Goal: Task Accomplishment & Management: Manage account settings

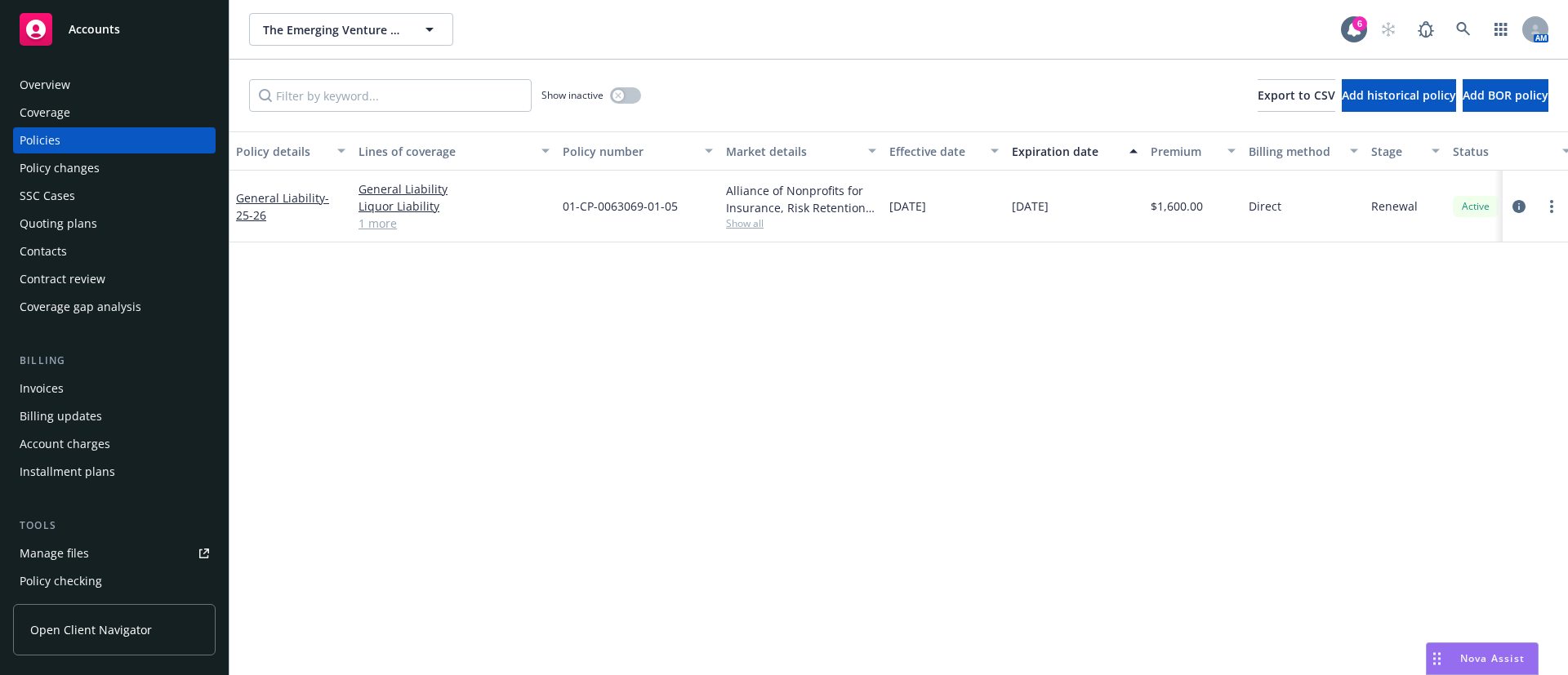
click at [107, 224] on div "Quoting plans" at bounding box center [114, 224] width 190 height 26
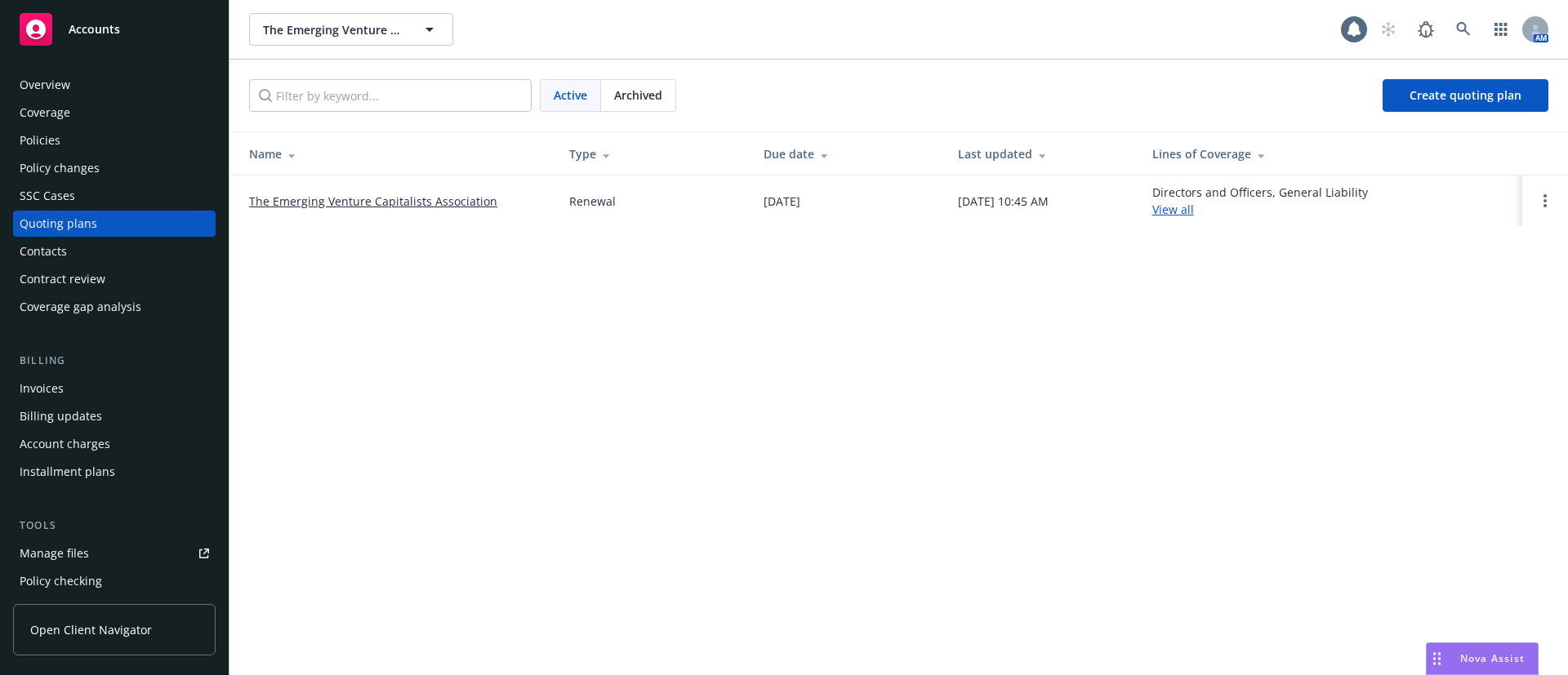
click at [379, 201] on link "The Emerging Venture Capitalists Association" at bounding box center [373, 201] width 248 height 18
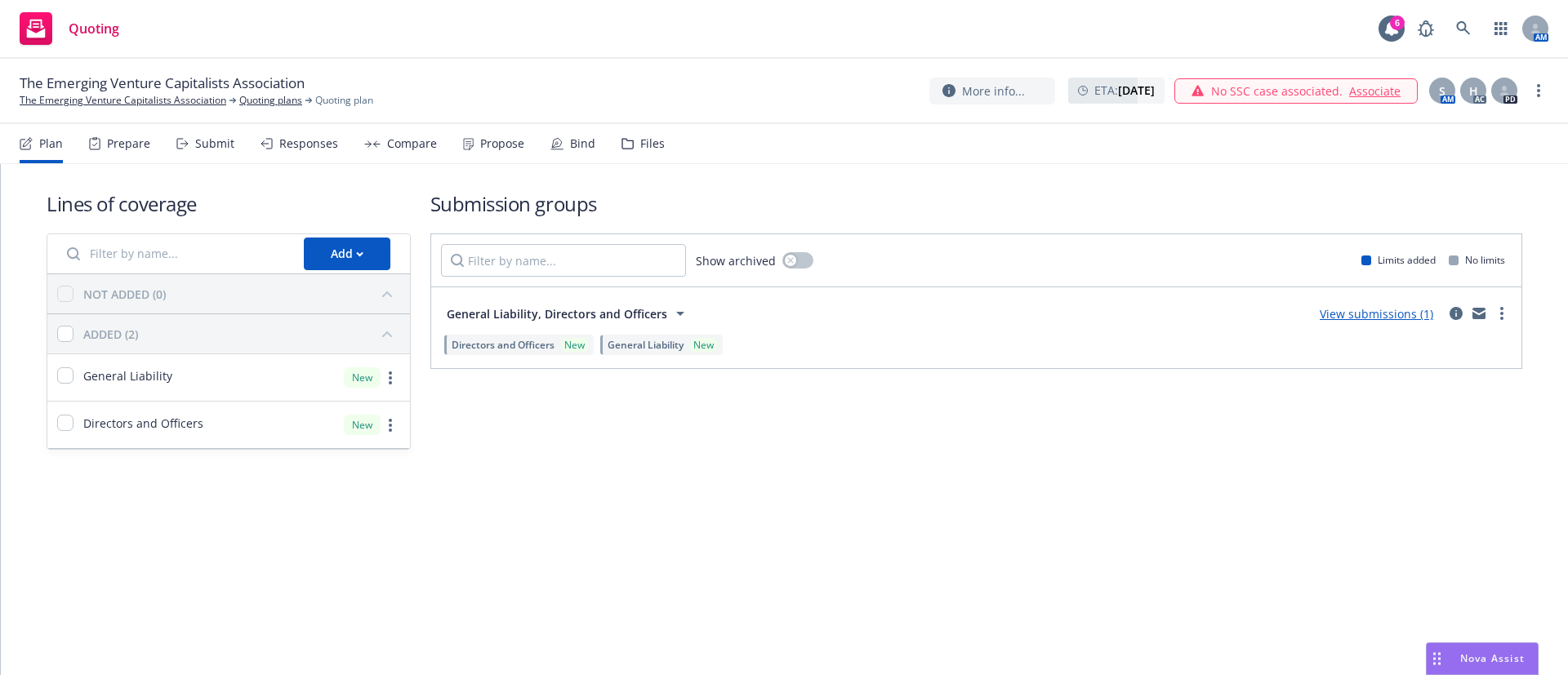
click at [484, 140] on div "Propose" at bounding box center [502, 143] width 44 height 13
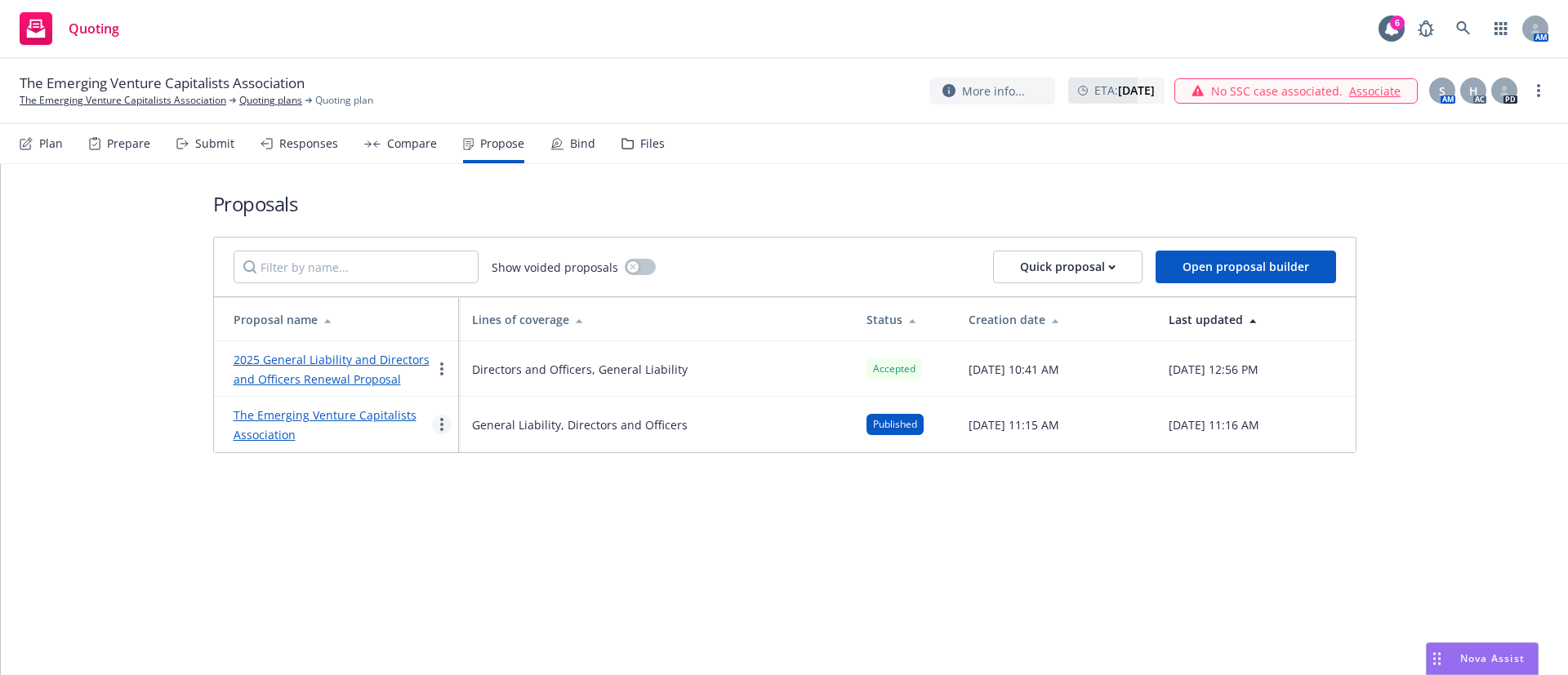
click at [440, 421] on icon "more" at bounding box center [442, 425] width 4 height 13
click at [510, 562] on link "Void" at bounding box center [505, 562] width 145 height 33
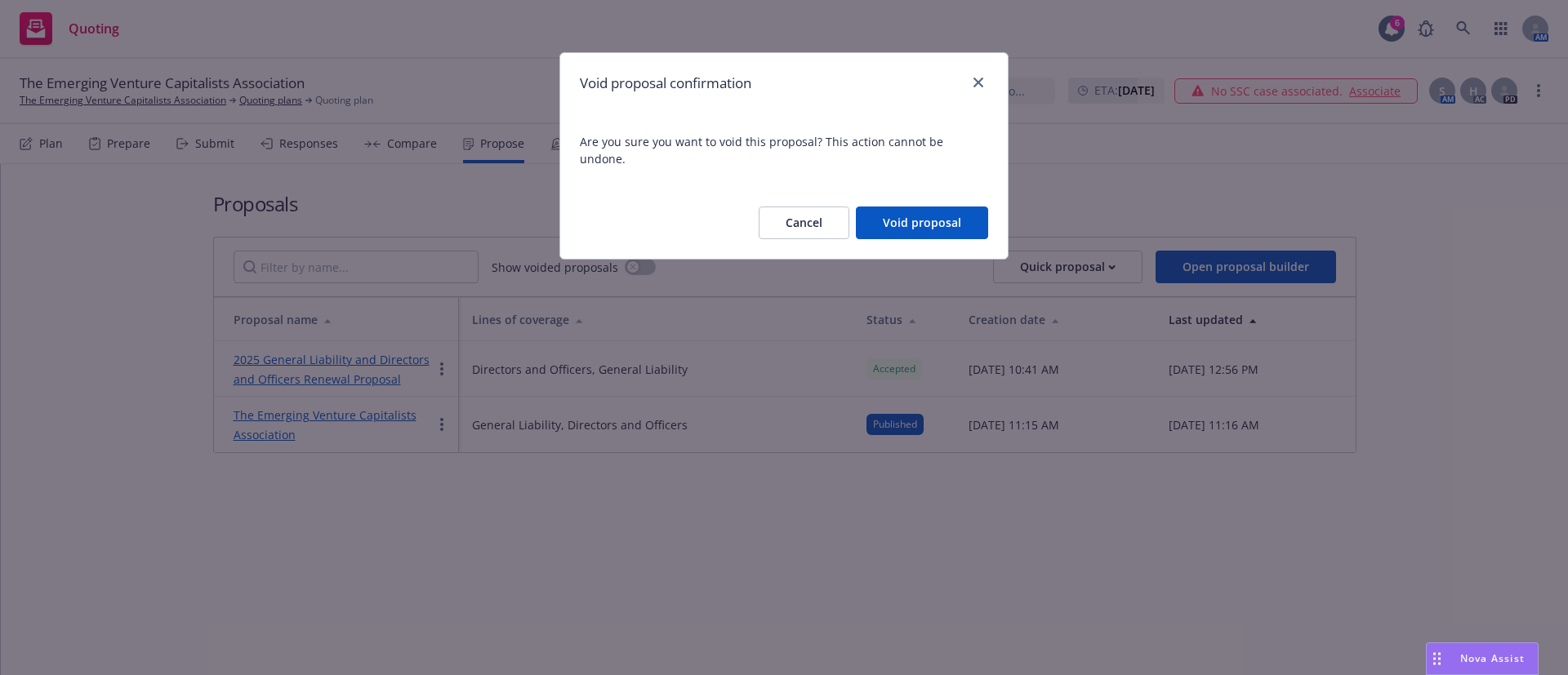
click at [898, 207] on button "Void proposal" at bounding box center [922, 222] width 133 height 33
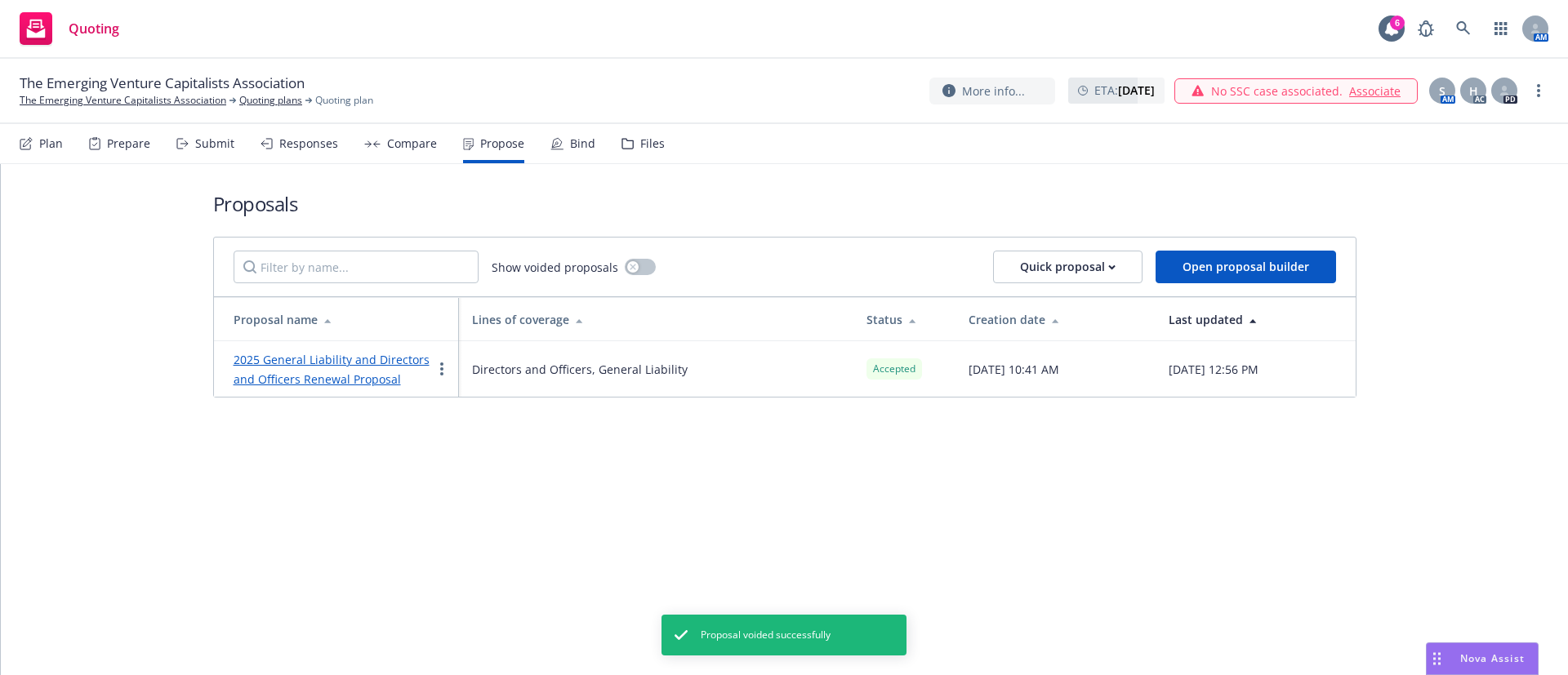
click at [572, 160] on div "Bind" at bounding box center [572, 143] width 45 height 40
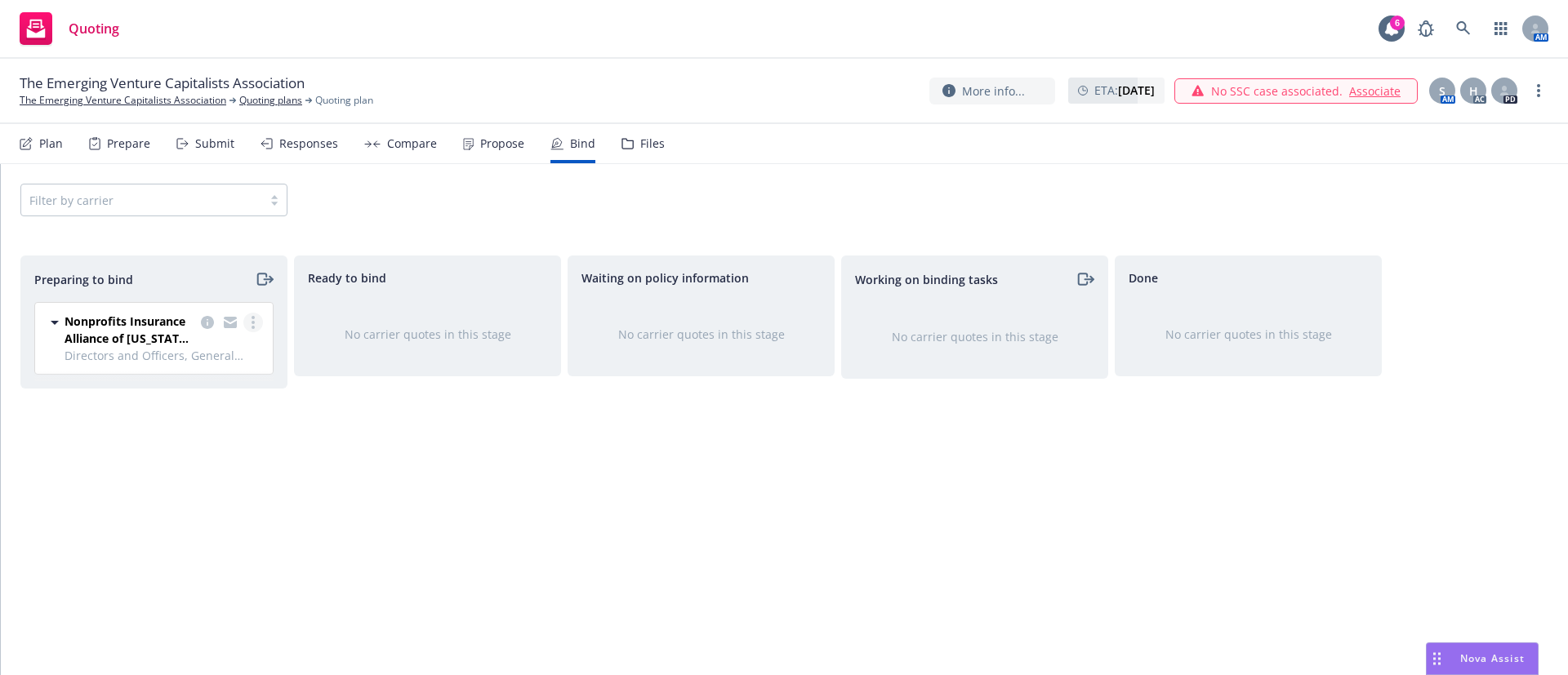
click at [251, 320] on icon "more" at bounding box center [253, 323] width 4 height 13
drag, startPoint x: 19, startPoint y: 76, endPoint x: 327, endPoint y: 88, distance: 308.2
click at [327, 88] on div "The Emerging Venture Capitalists Association The Emerging Venture Capitalists A…" at bounding box center [196, 91] width 353 height 34
copy div "The Emerging Venture Capitalists Association"
click at [259, 320] on link "more" at bounding box center [253, 323] width 19 height 19
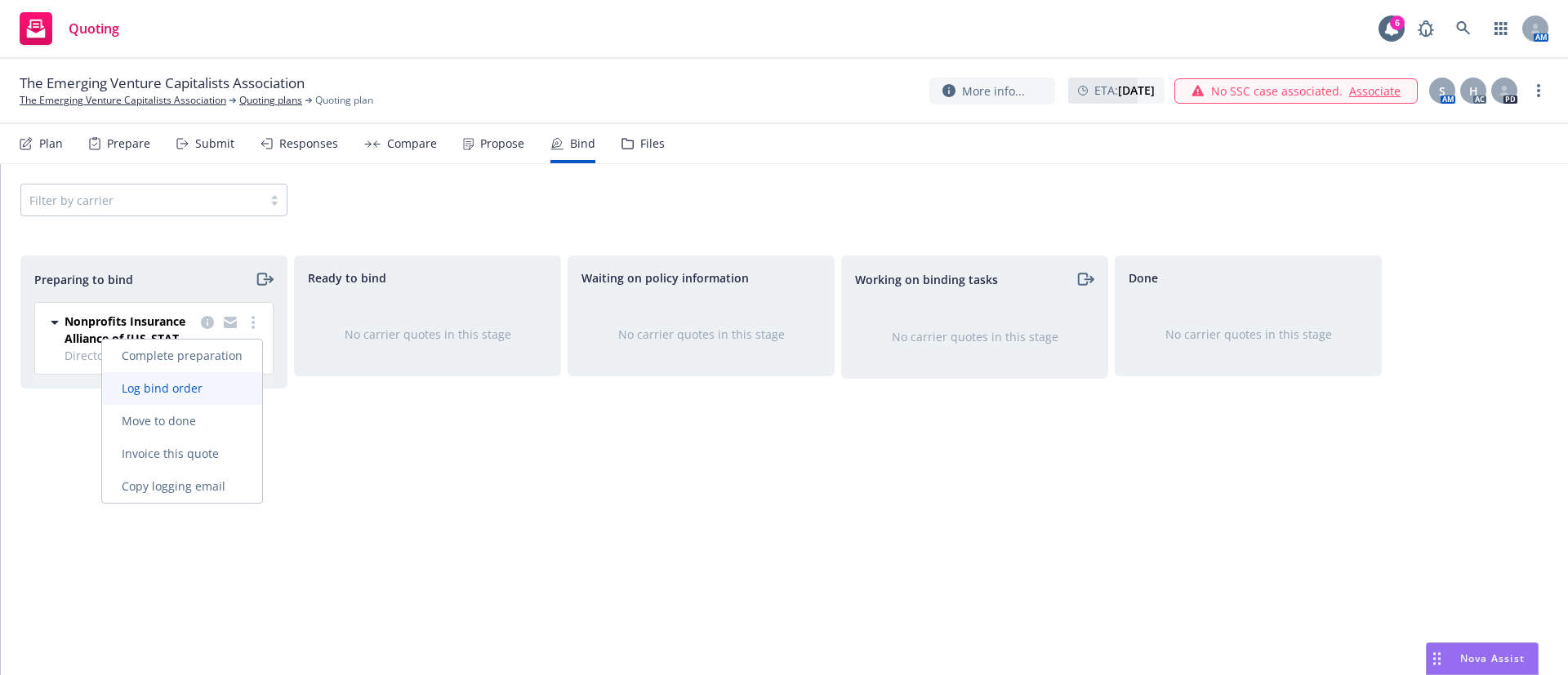
click at [208, 389] on span "Log bind order" at bounding box center [162, 388] width 120 height 16
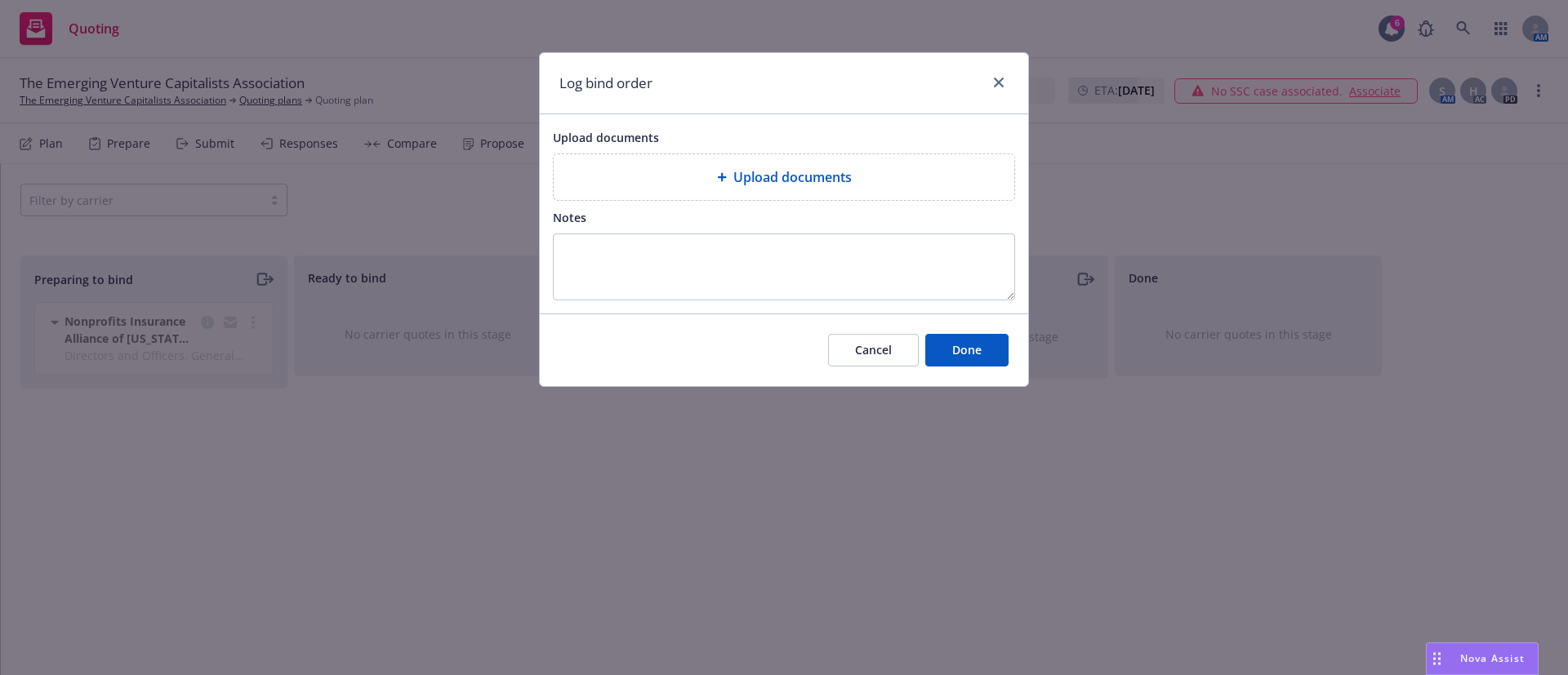
click at [647, 154] on div "Upload documents" at bounding box center [784, 178] width 462 height 47
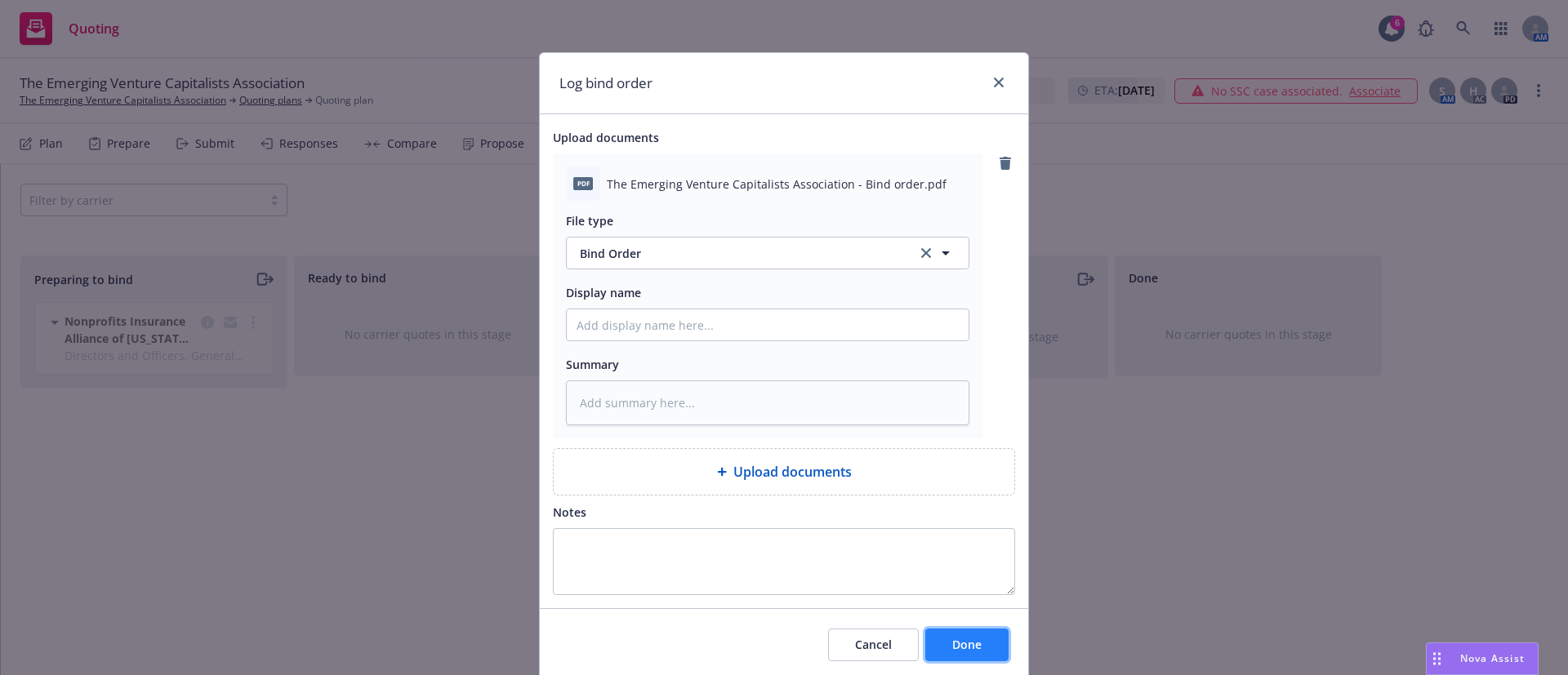
click at [952, 647] on span "Done" at bounding box center [966, 645] width 29 height 16
type textarea "x"
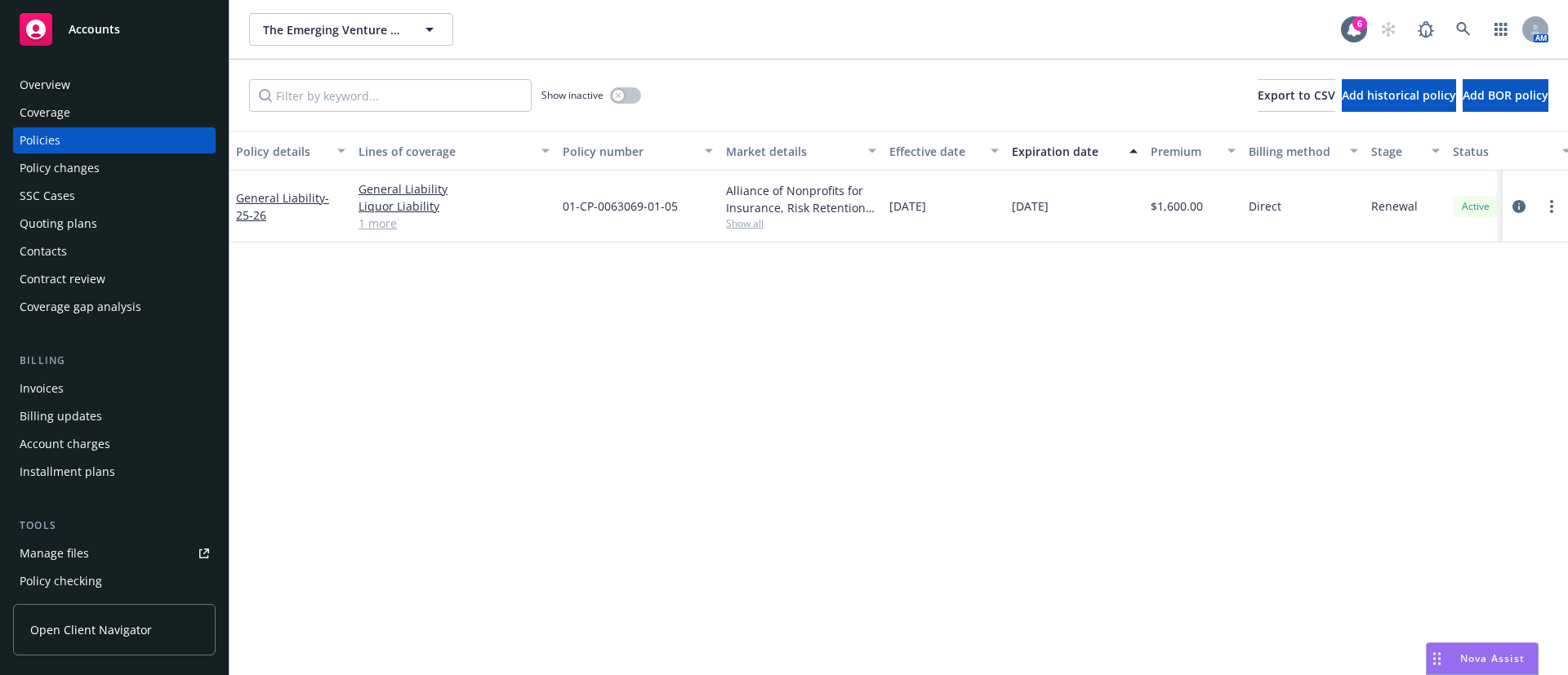
click at [105, 263] on div "Contacts" at bounding box center [114, 251] width 190 height 26
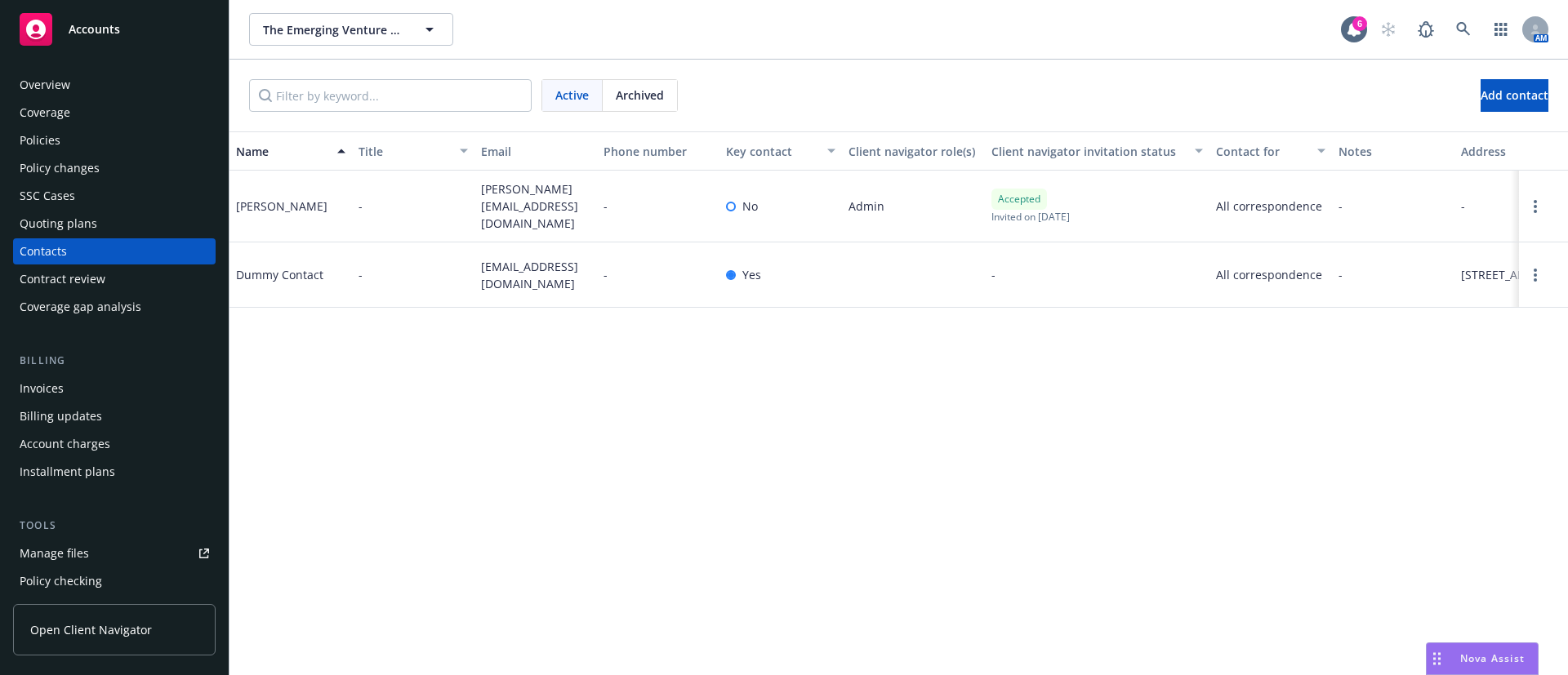
click at [91, 121] on div "Coverage" at bounding box center [114, 112] width 190 height 26
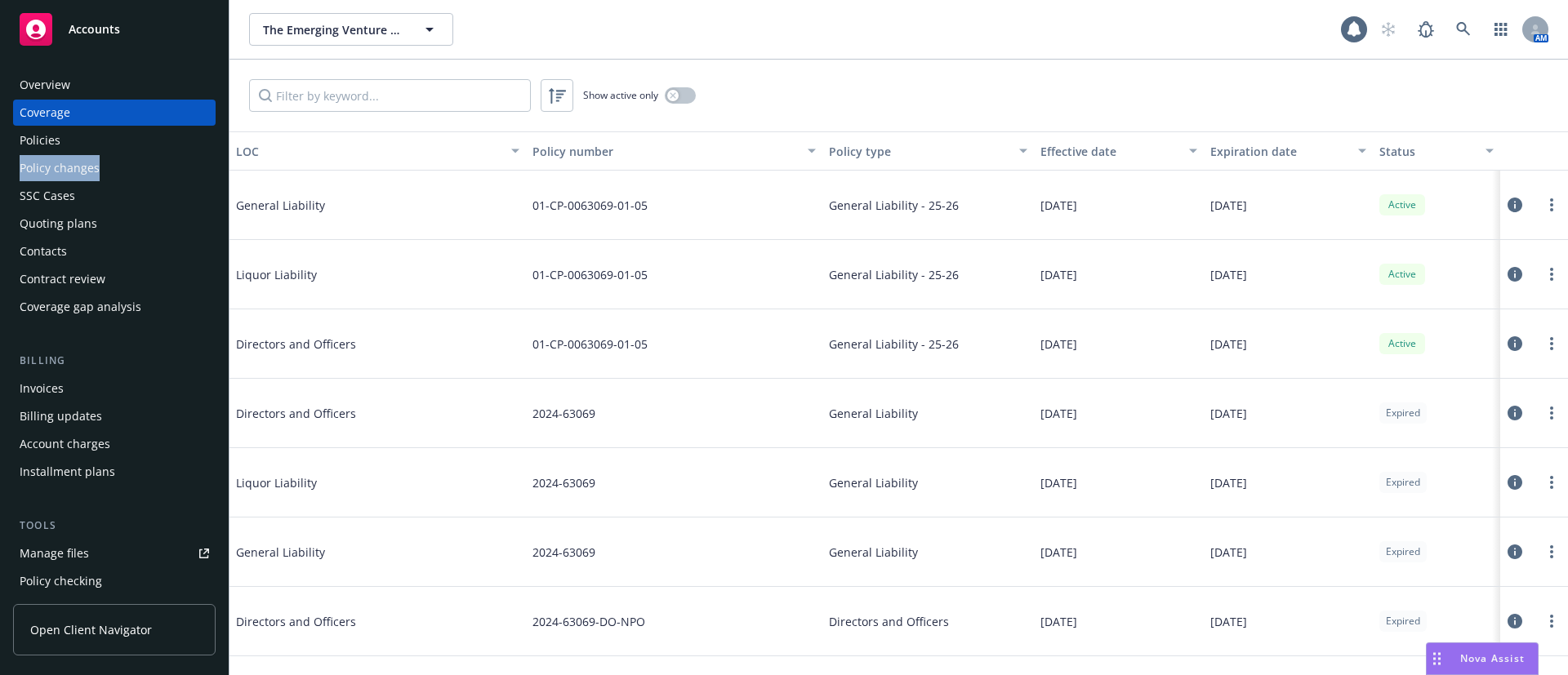
click at [124, 156] on div "Overview Coverage Policies Policy changes SSC Cases Quoting plans Contacts Cont…" at bounding box center [114, 196] width 202 height 248
click at [140, 156] on div "Policy changes" at bounding box center [114, 169] width 190 height 26
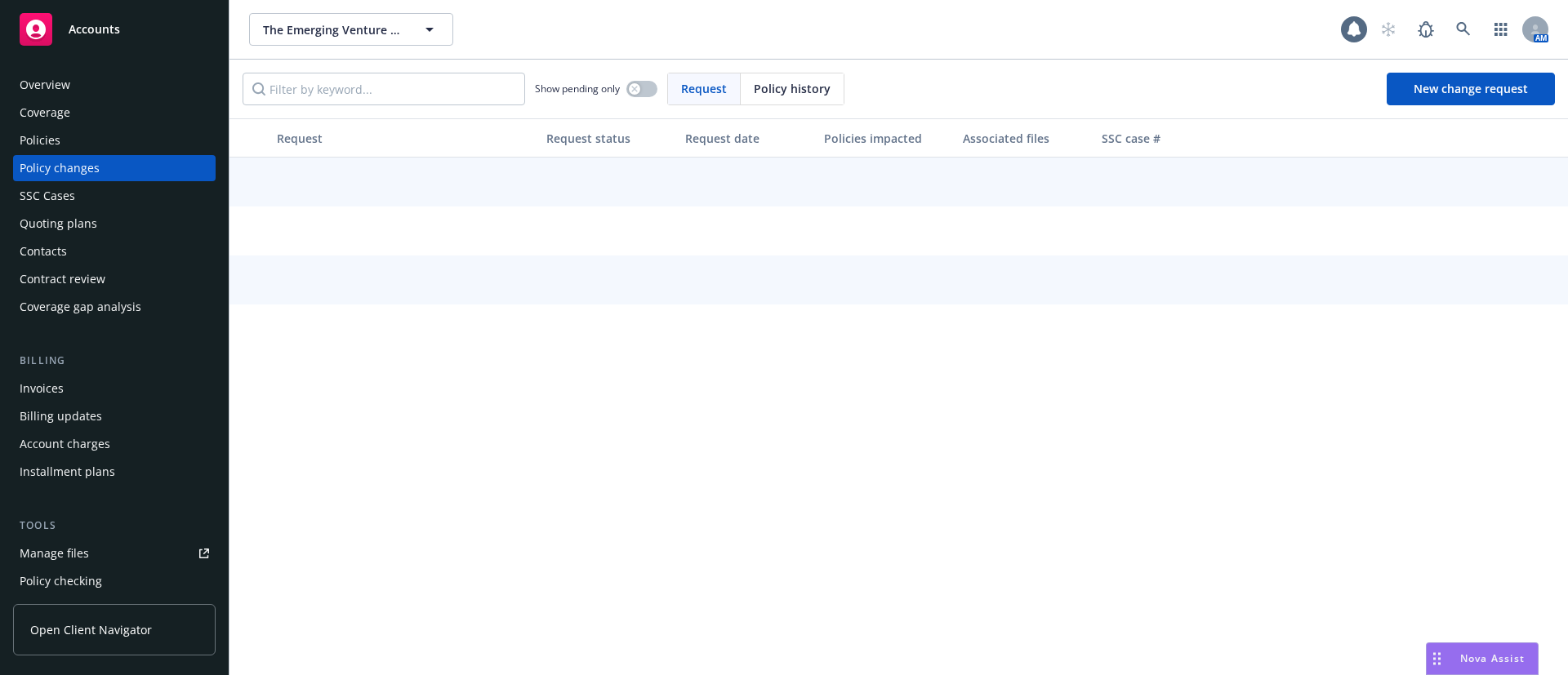
click at [145, 141] on div "Policies" at bounding box center [114, 141] width 190 height 26
